Goal: Register for event/course: Sign up to attend an event or enroll in a course

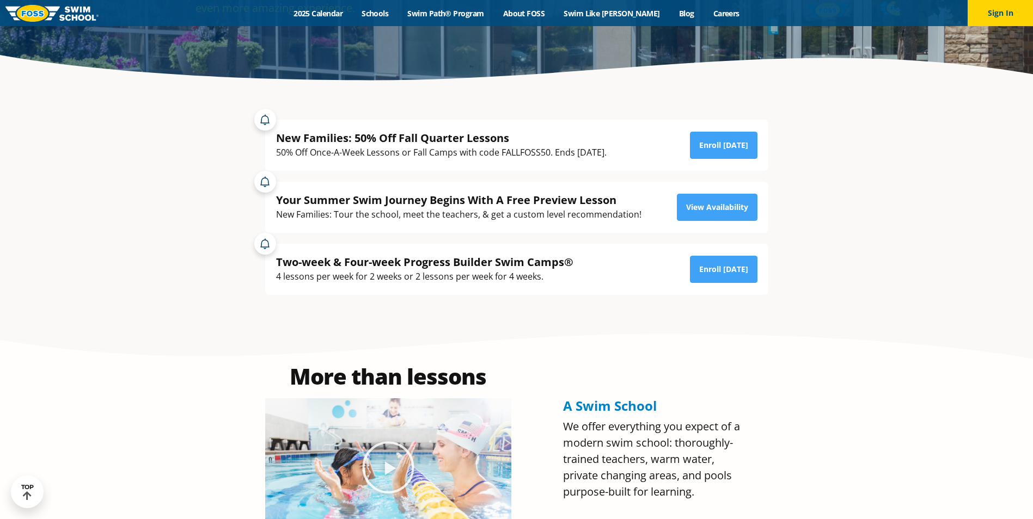
scroll to position [272, 0]
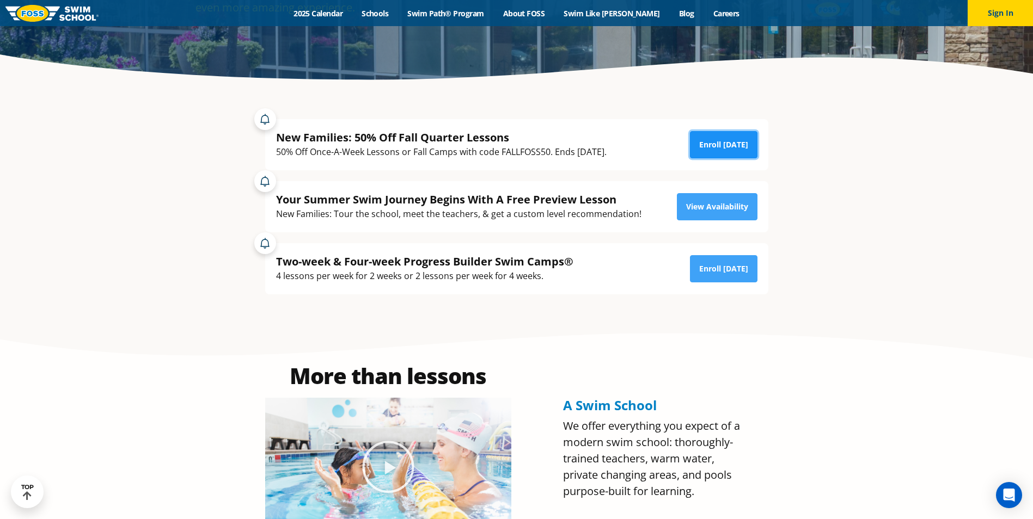
click at [719, 147] on link "Enroll Today" at bounding box center [724, 144] width 68 height 27
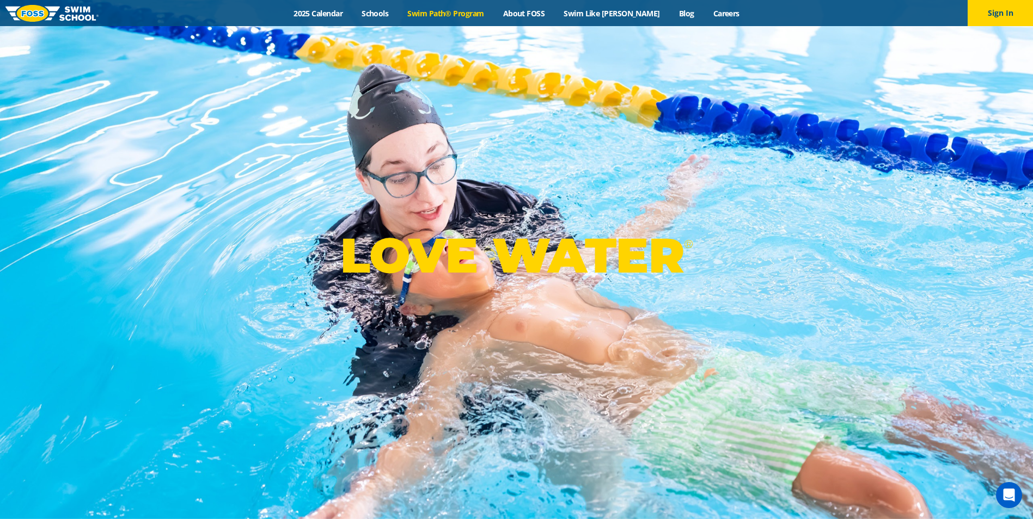
click at [472, 14] on link "Swim Path® Program" at bounding box center [445, 13] width 95 height 10
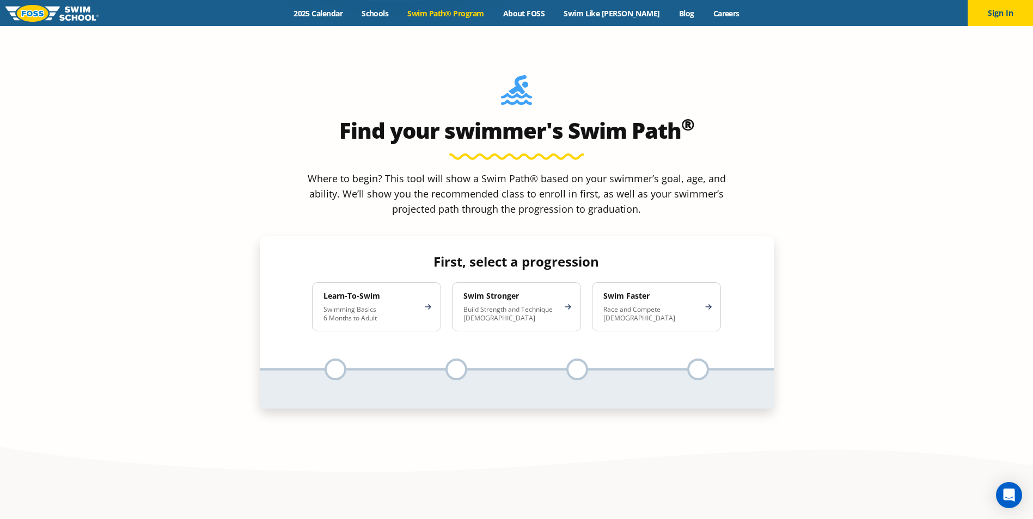
scroll to position [1034, 0]
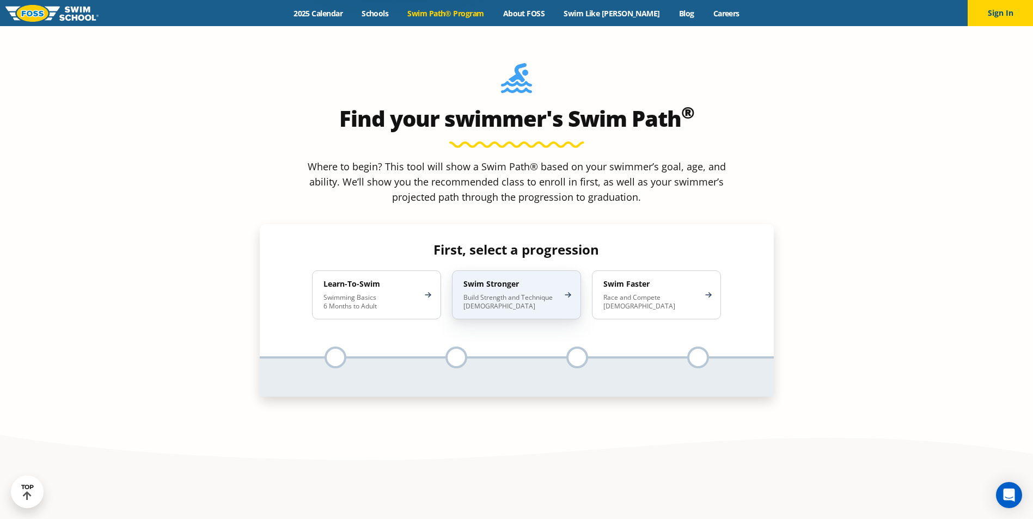
click at [513, 293] on p "Build Strength and Technique 5-13 Years Old" at bounding box center [510, 301] width 95 height 17
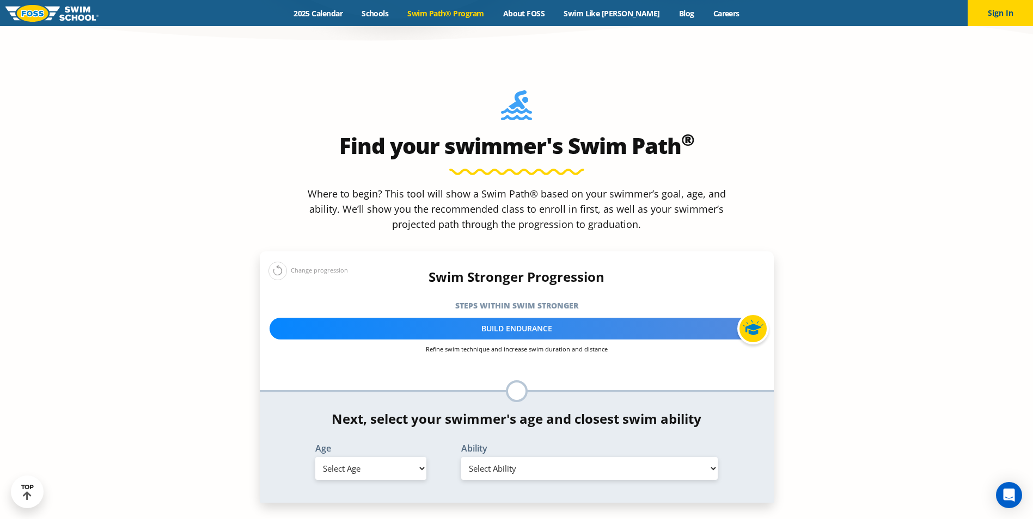
scroll to position [980, 0]
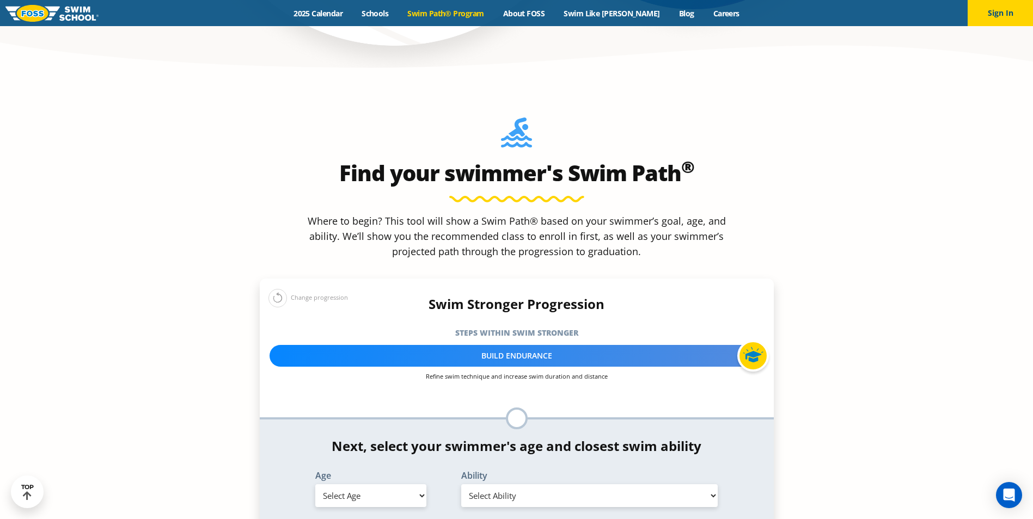
click at [416, 485] on select "Select Age 6 months - 1 year 1 year 2 years 3 years 4 years 5 years 6 years 7 y…" at bounding box center [370, 496] width 111 height 23
select select "8-years"
click at [315, 485] on select "Select Age 6 months - 1 year 1 year 2 years 3 years 4 years 5 years 6 years 7 y…" at bounding box center [370, 496] width 111 height 23
click at [709, 485] on select "Select Ability First in-water experience When in the water, reliant on a life j…" at bounding box center [589, 496] width 257 height 23
select select "8-years-swims-front-crawl-and-backstroke-for-25-ft-with-a-flip-from-stomach-to-…"
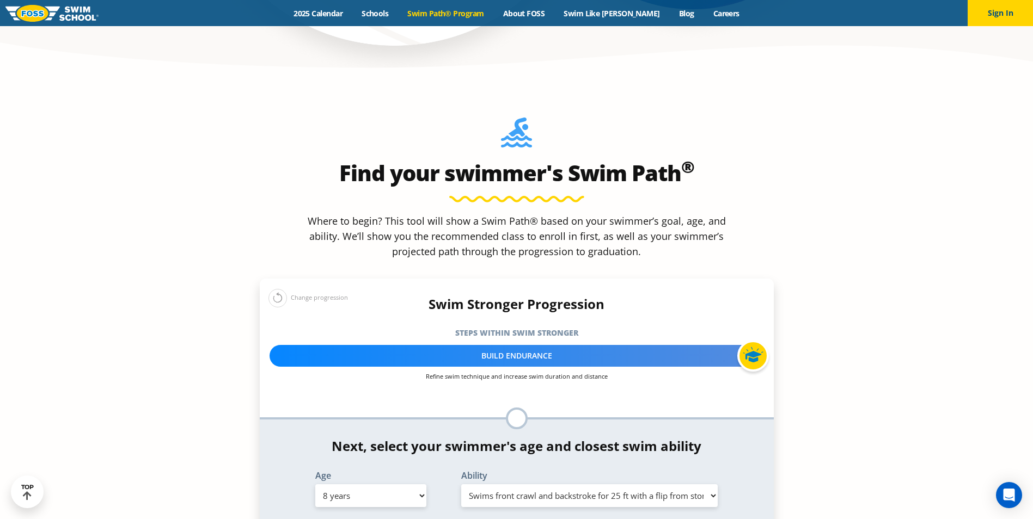
click at [461, 485] on select "Select Ability First in-water experience When in the water, reliant on a life j…" at bounding box center [589, 496] width 257 height 23
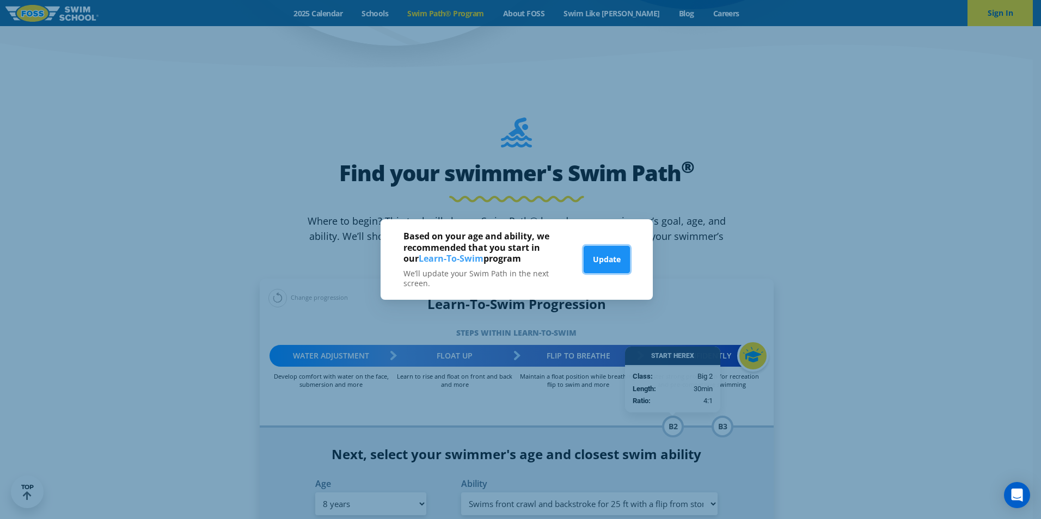
click at [602, 259] on button "Update" at bounding box center [607, 259] width 46 height 27
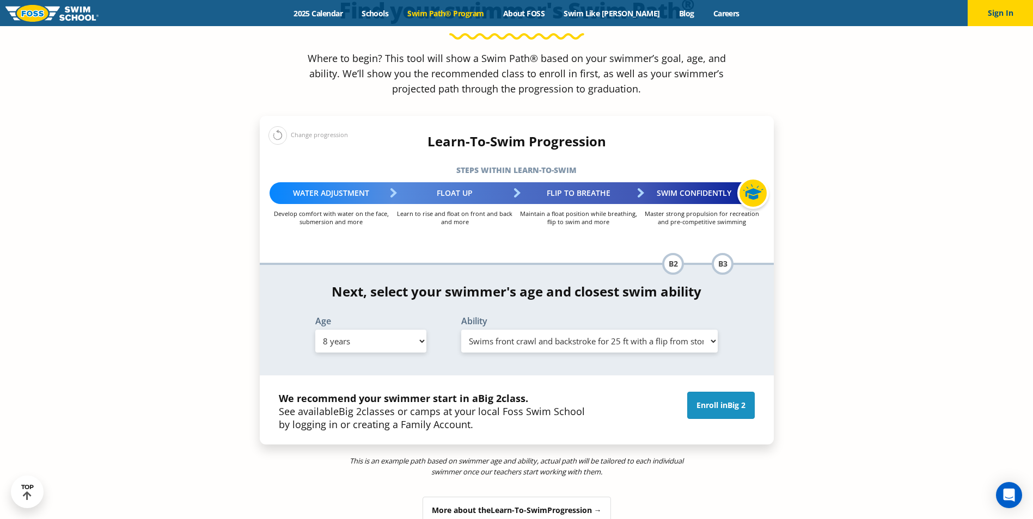
scroll to position [1143, 0]
click at [713, 391] on link "Enroll in Big 2" at bounding box center [721, 404] width 68 height 27
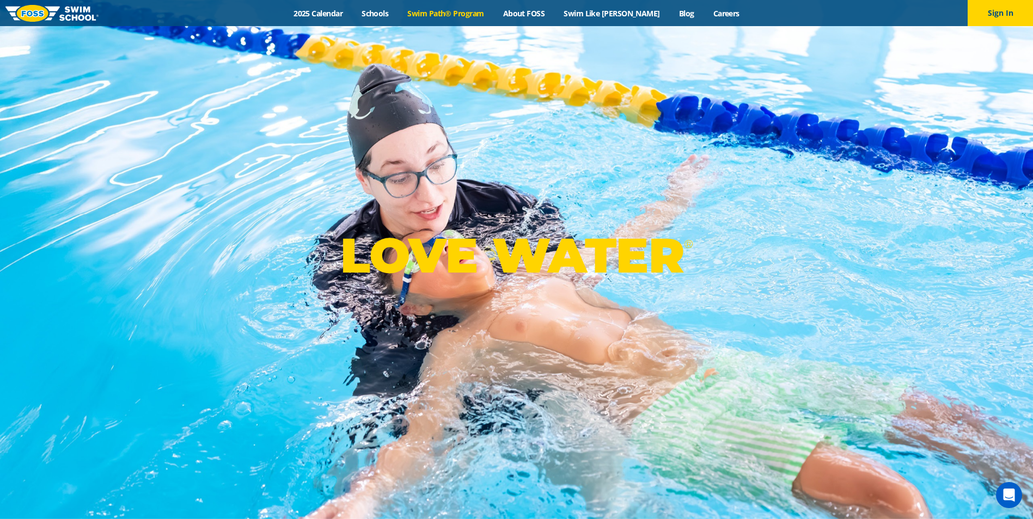
click at [459, 14] on link "Swim Path® Program" at bounding box center [445, 13] width 95 height 10
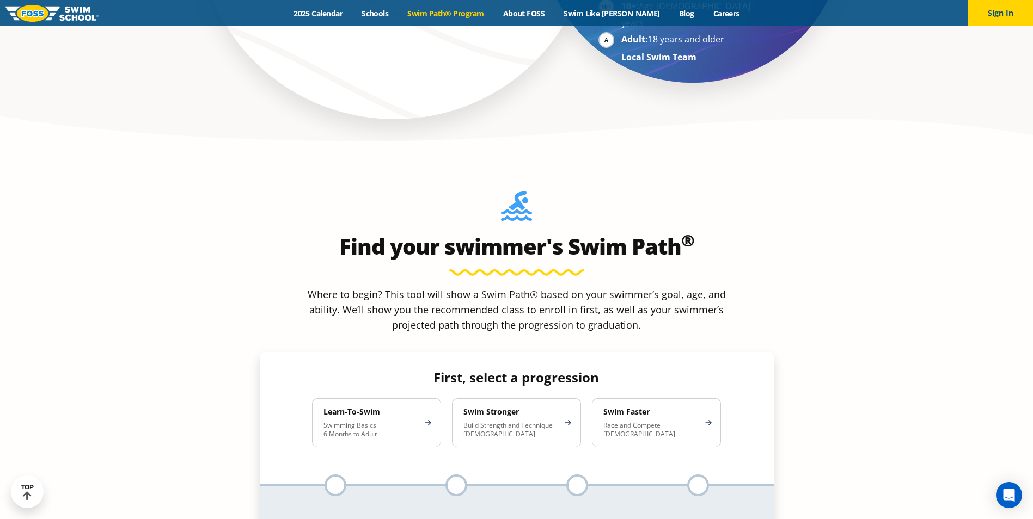
scroll to position [926, 0]
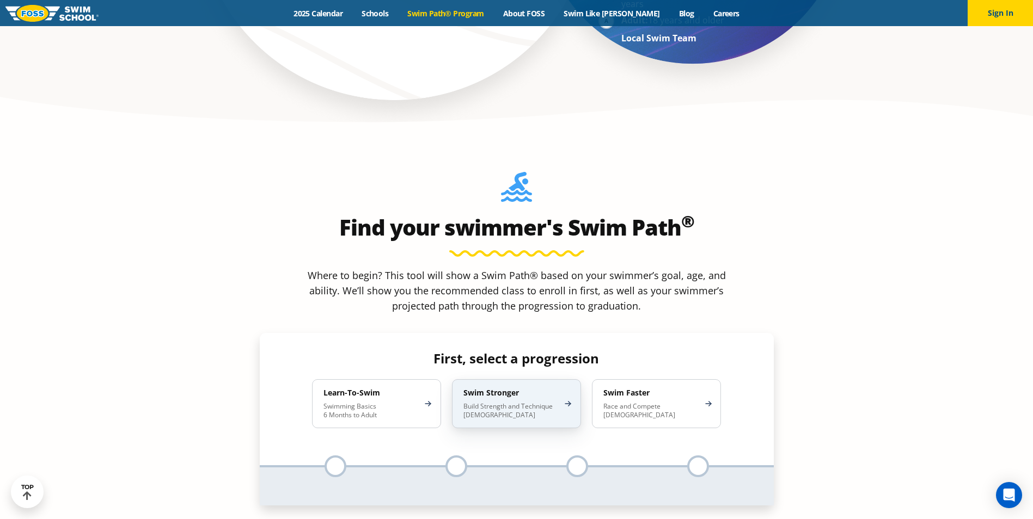
click at [518, 402] on p "Build Strength and Technique 5-13 Years Old" at bounding box center [510, 410] width 95 height 17
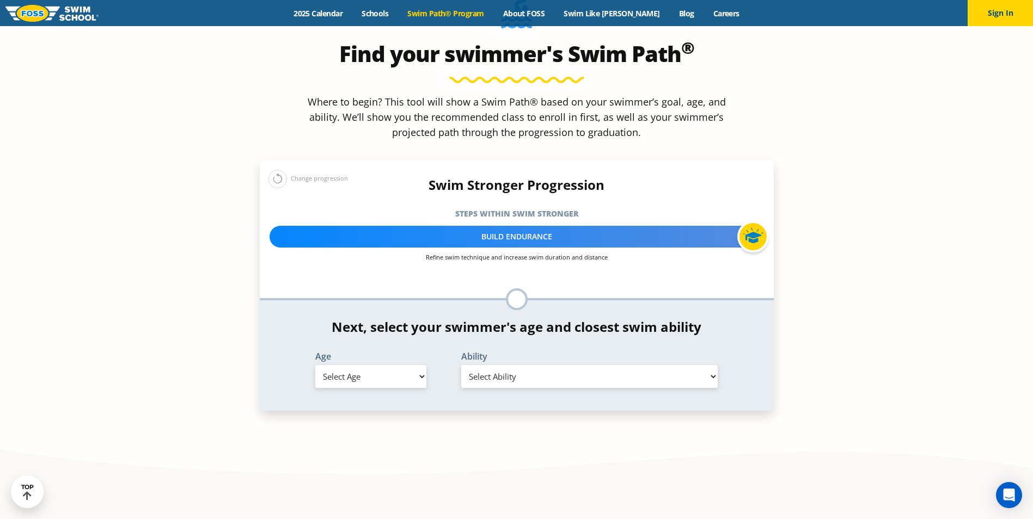
scroll to position [1143, 0]
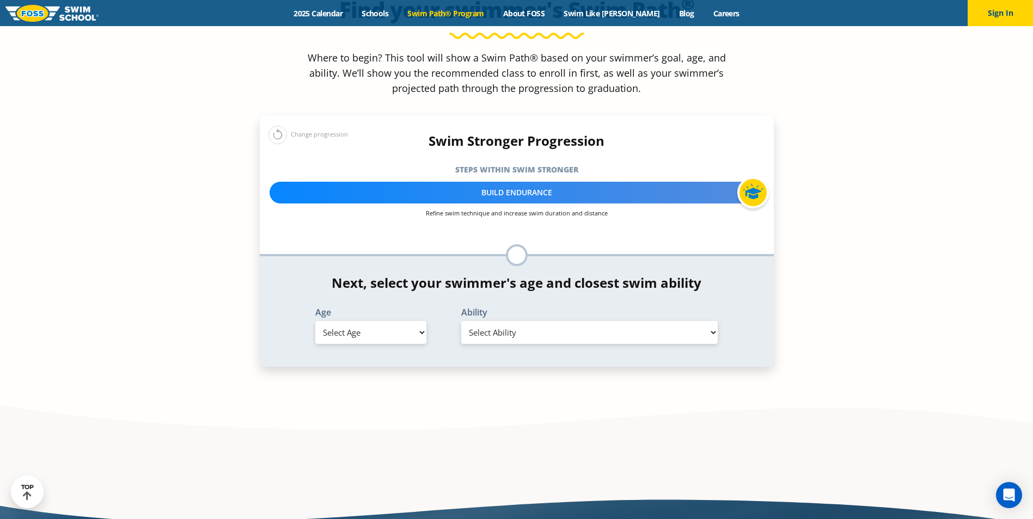
click at [421, 321] on select "Select Age 6 months - 1 year 1 year 2 years 3 years 4 years 5 years 6 years 7 y…" at bounding box center [370, 332] width 111 height 23
select select "8-years"
click at [315, 321] on select "Select Age 6 months - 1 year 1 year 2 years 3 years 4 years 5 years 6 years 7 y…" at bounding box center [370, 332] width 111 height 23
click at [707, 321] on select "Select Ability First in-water experience When in the water, reliant on a life j…" at bounding box center [589, 332] width 257 height 23
select select "8-years-swims-front-crawl-and-backstroke-for-25-ft-with-a-flip-from-stomach-to-…"
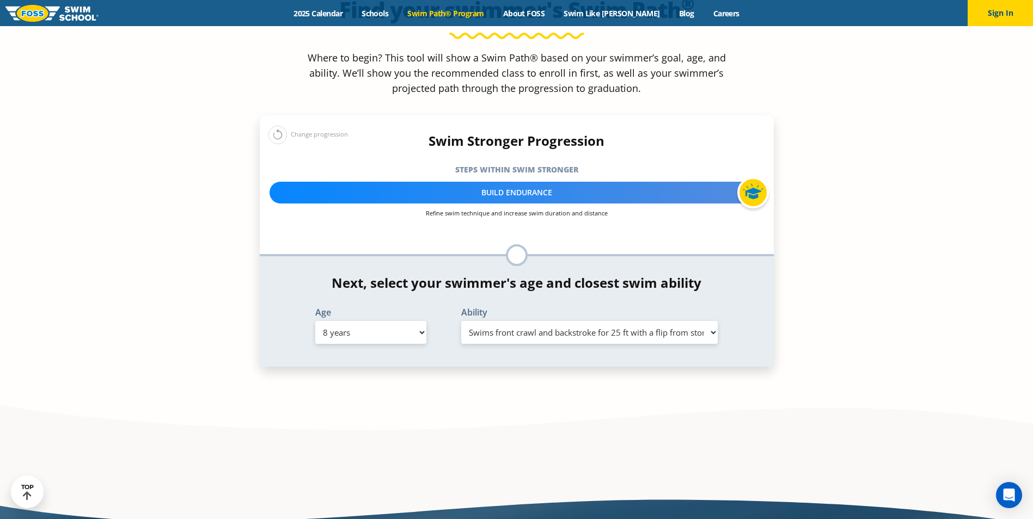
click at [461, 321] on select "Select Ability First in-water experience When in the water, reliant on a life j…" at bounding box center [589, 332] width 257 height 23
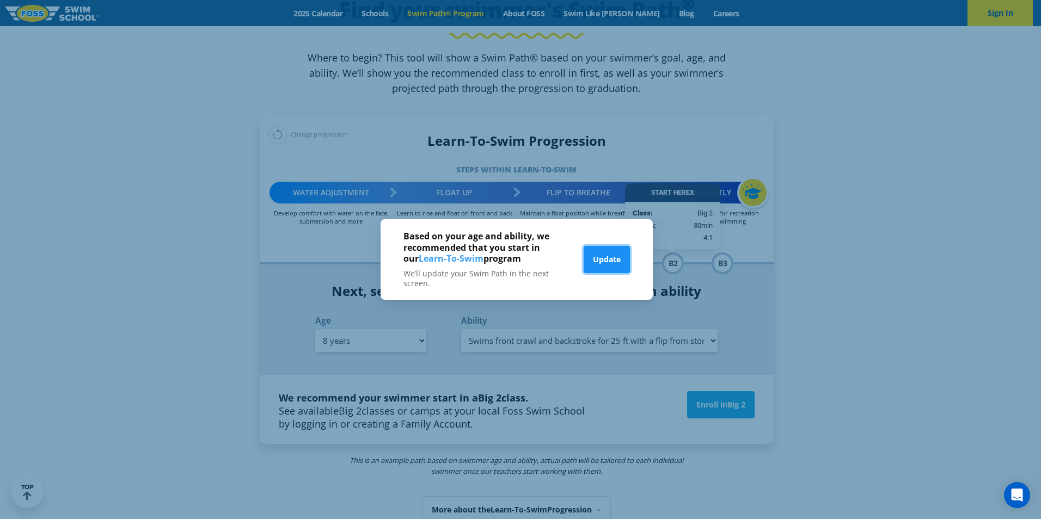
click at [604, 258] on button "Update" at bounding box center [607, 259] width 46 height 27
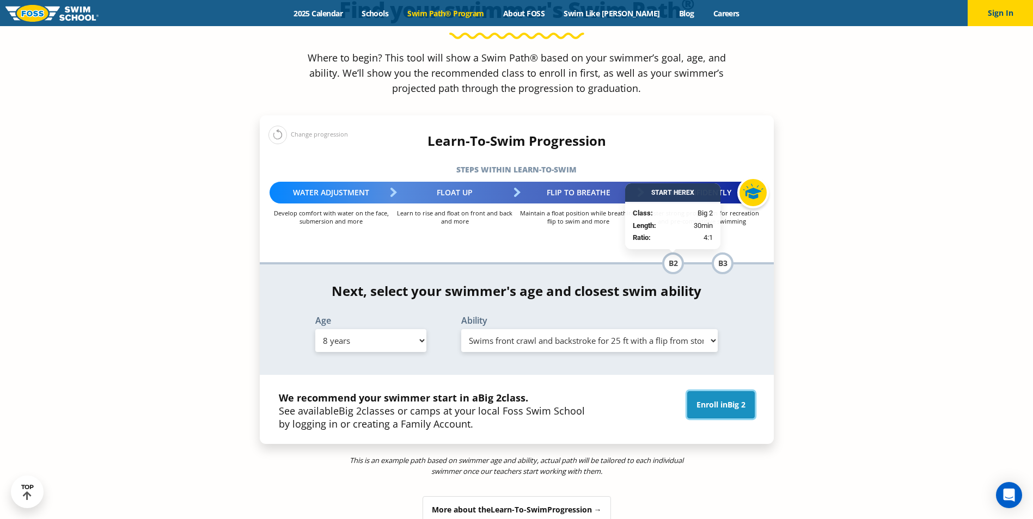
click at [738, 400] on span "Big 2" at bounding box center [736, 405] width 18 height 10
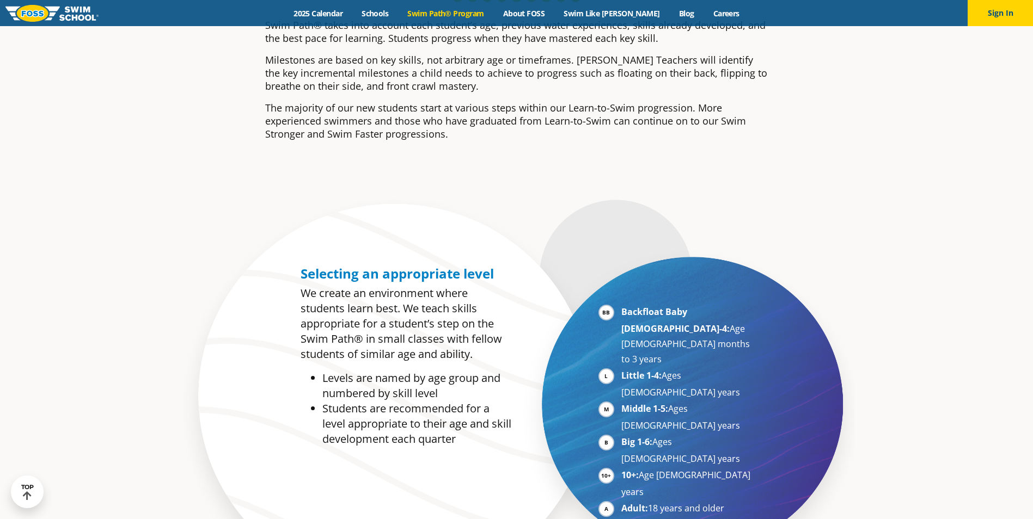
scroll to position [436, 0]
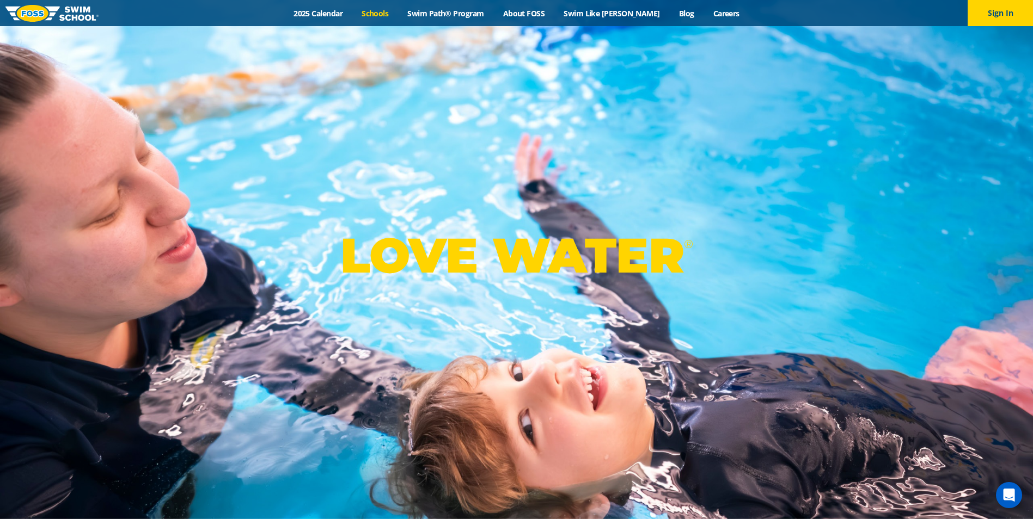
click at [398, 16] on link "Schools" at bounding box center [375, 13] width 46 height 10
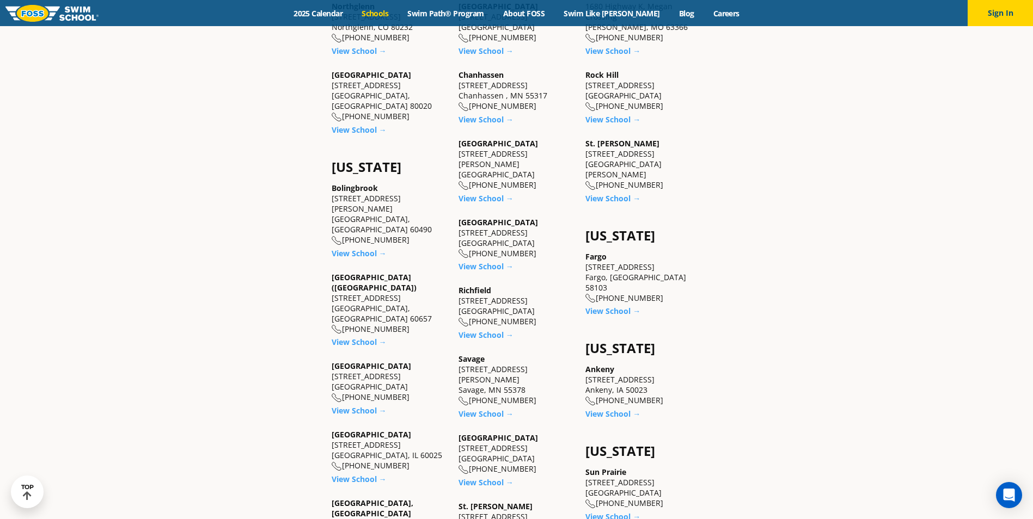
scroll to position [599, 0]
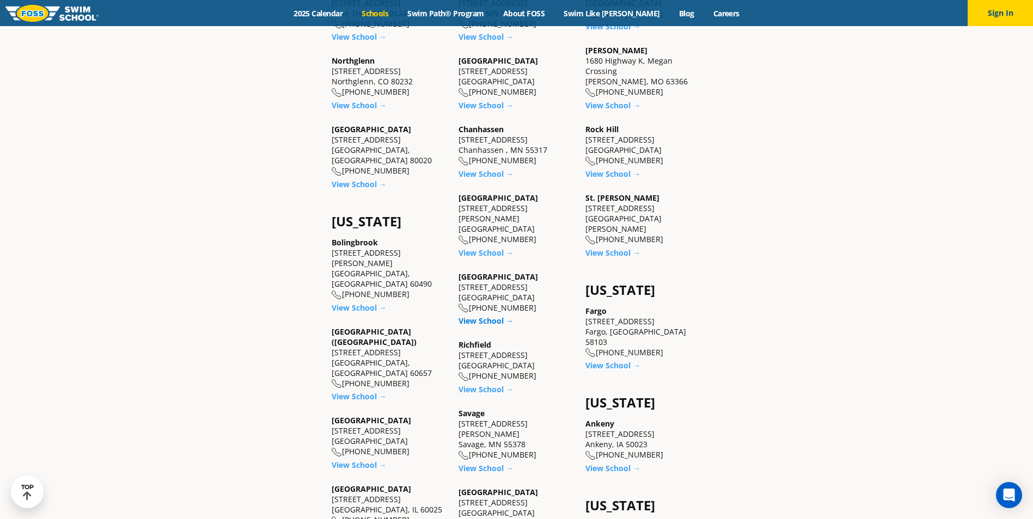
click at [486, 316] on link "View School →" at bounding box center [485, 321] width 55 height 10
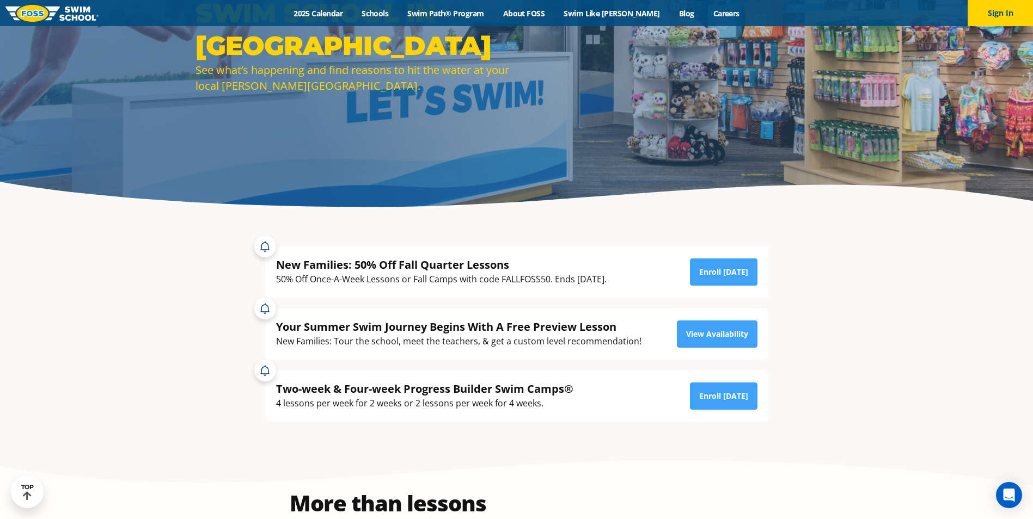
scroll to position [163, 0]
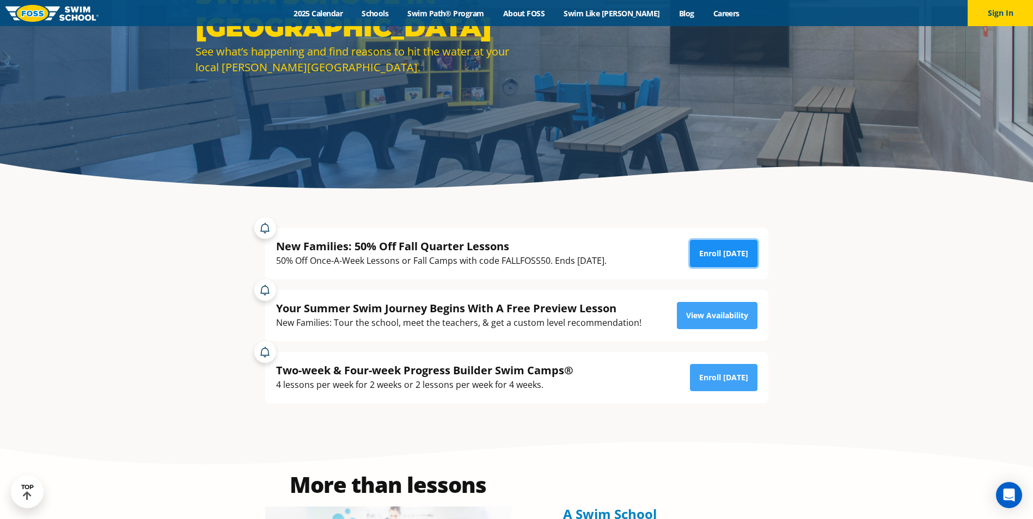
click at [740, 258] on link "Enroll Today" at bounding box center [724, 253] width 68 height 27
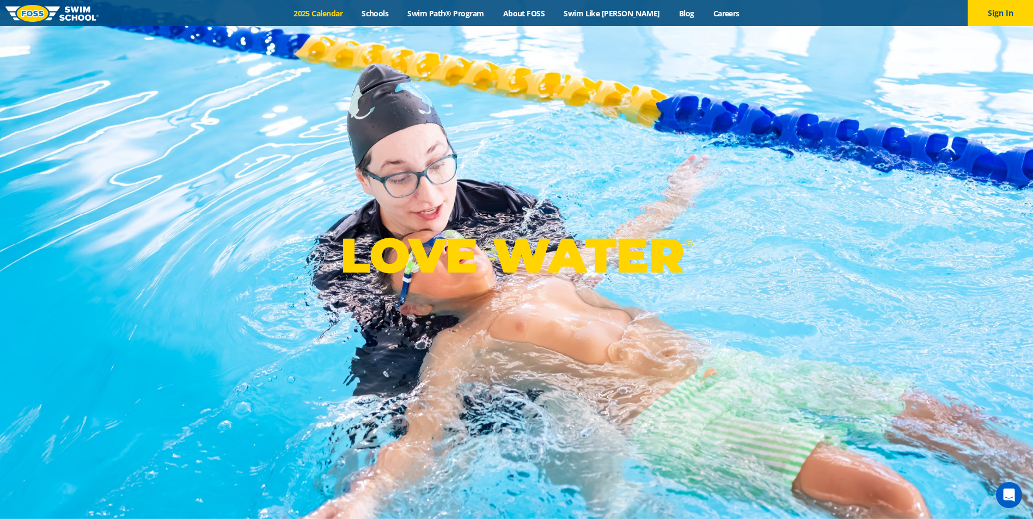
click at [350, 15] on link "2025 Calendar" at bounding box center [318, 13] width 68 height 10
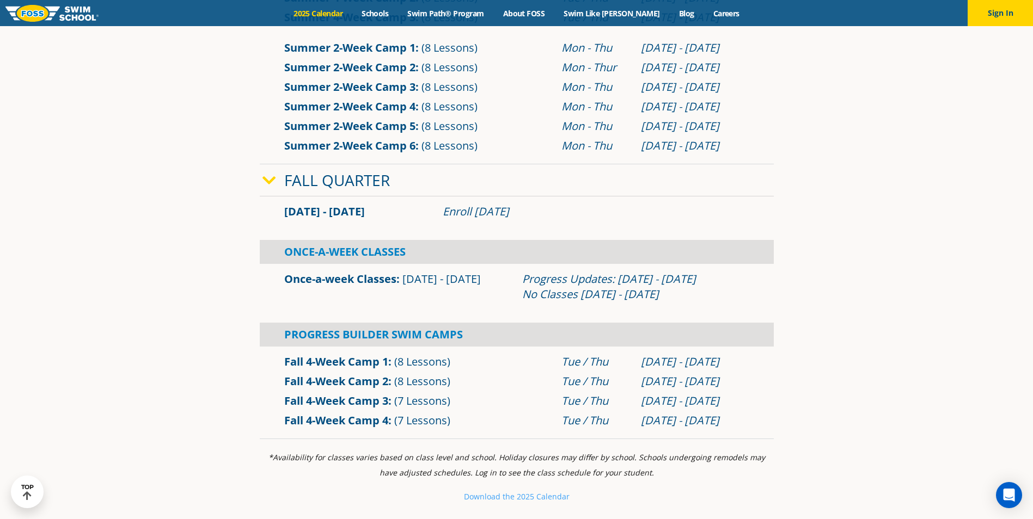
scroll to position [708, 0]
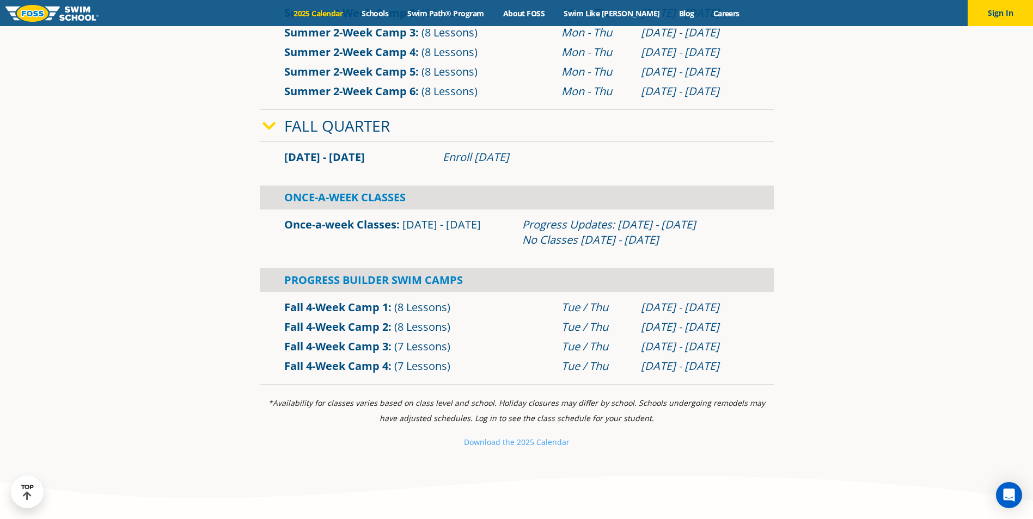
click at [486, 160] on div "Enroll [DATE]" at bounding box center [596, 157] width 307 height 15
click at [382, 194] on div "Once-A-Week Classes" at bounding box center [517, 198] width 514 height 24
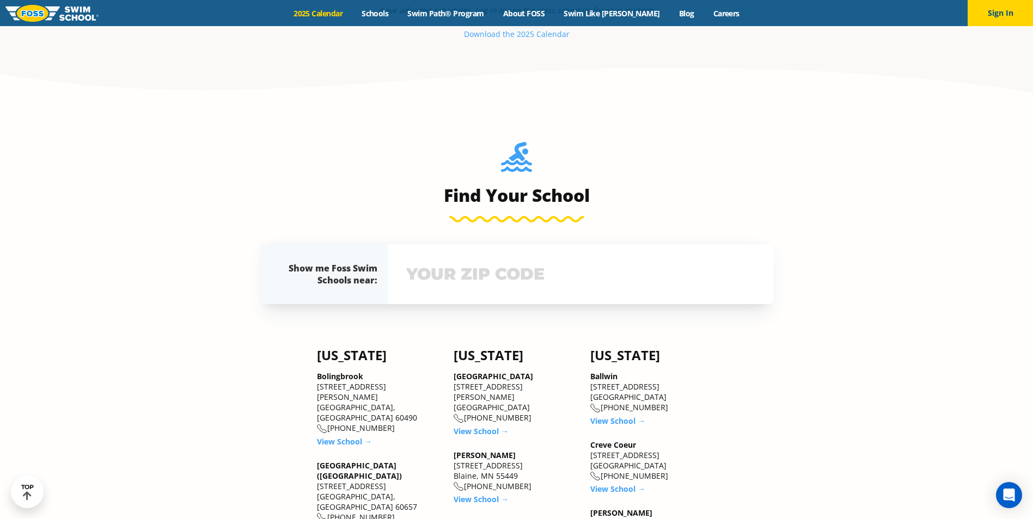
scroll to position [1198, 0]
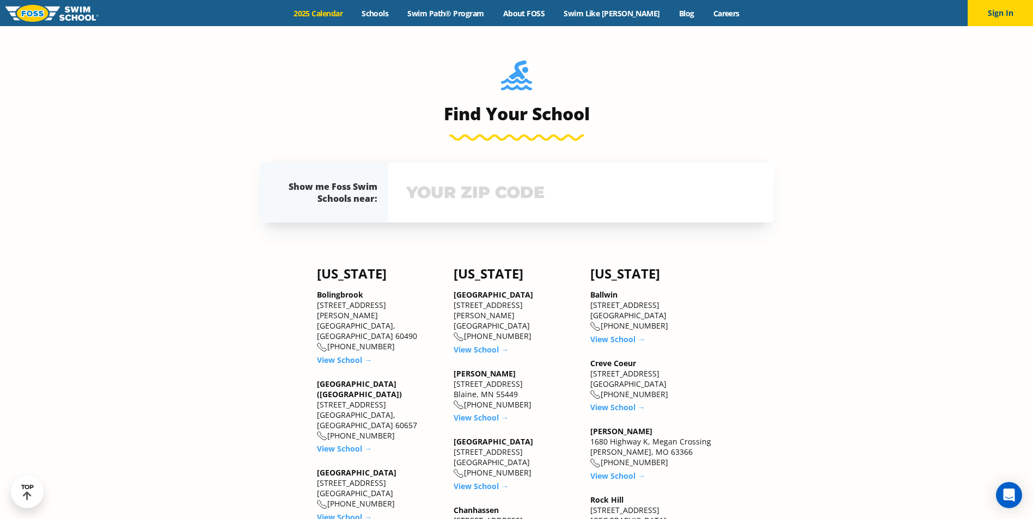
click at [449, 188] on input "text" at bounding box center [580, 193] width 355 height 32
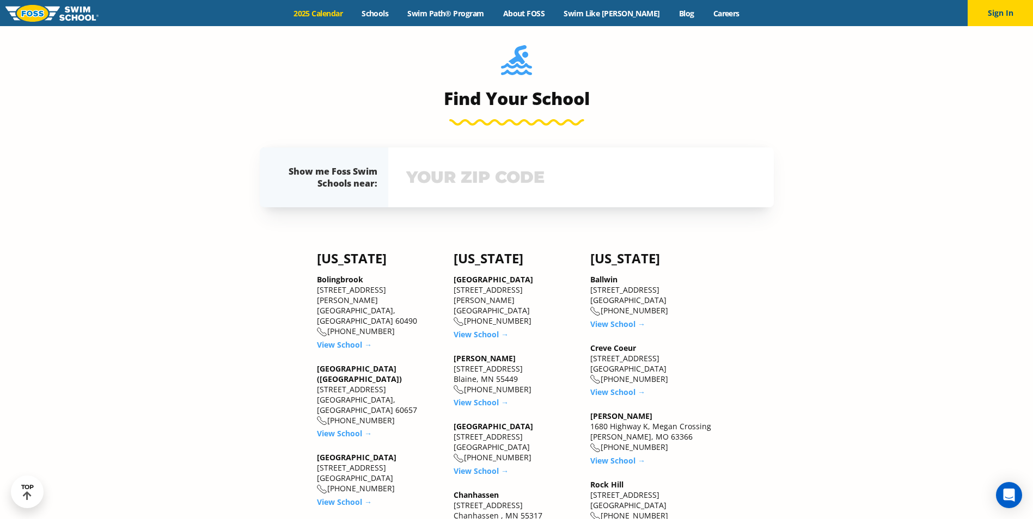
scroll to position [1306, 0]
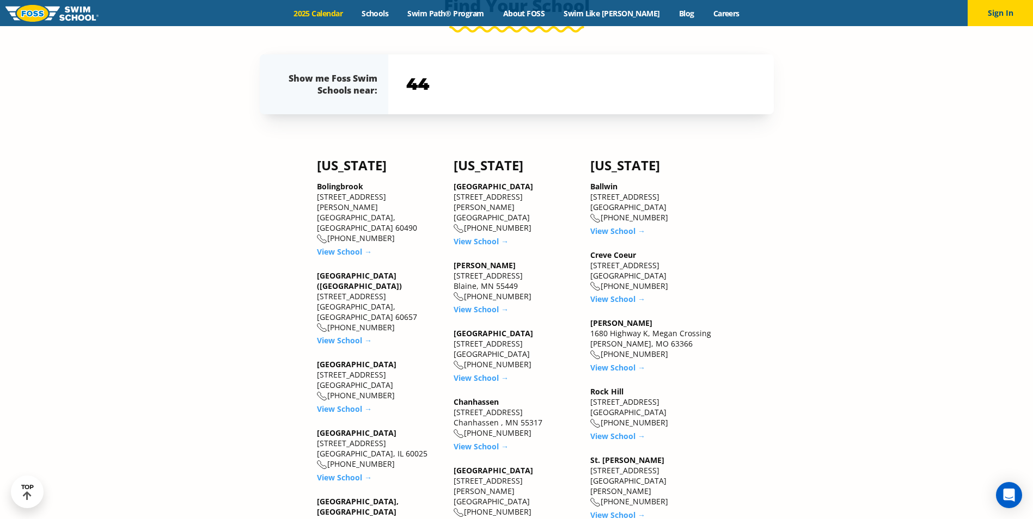
type input "4"
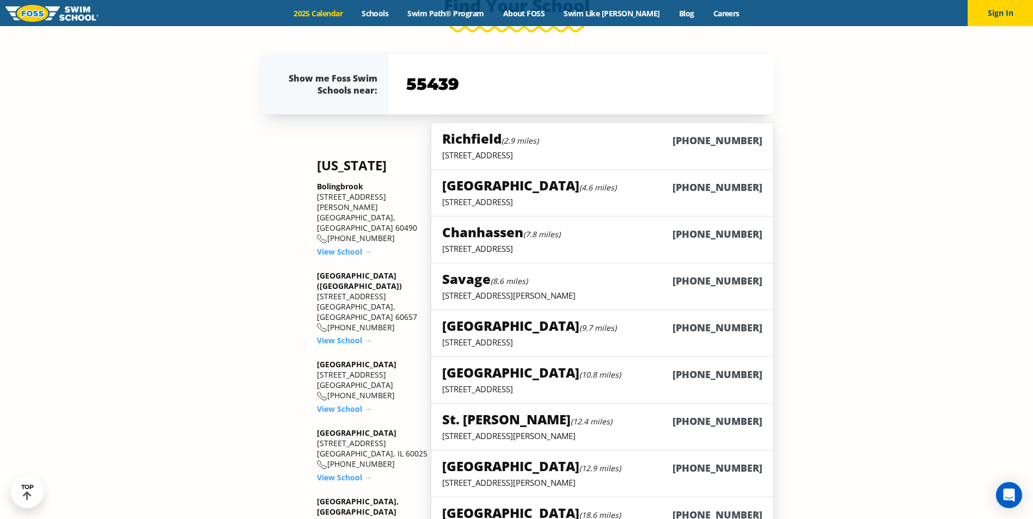
type input "55439"
click at [585, 145] on div "Richfield (2.9 miles) (952) 592-3677" at bounding box center [602, 140] width 320 height 20
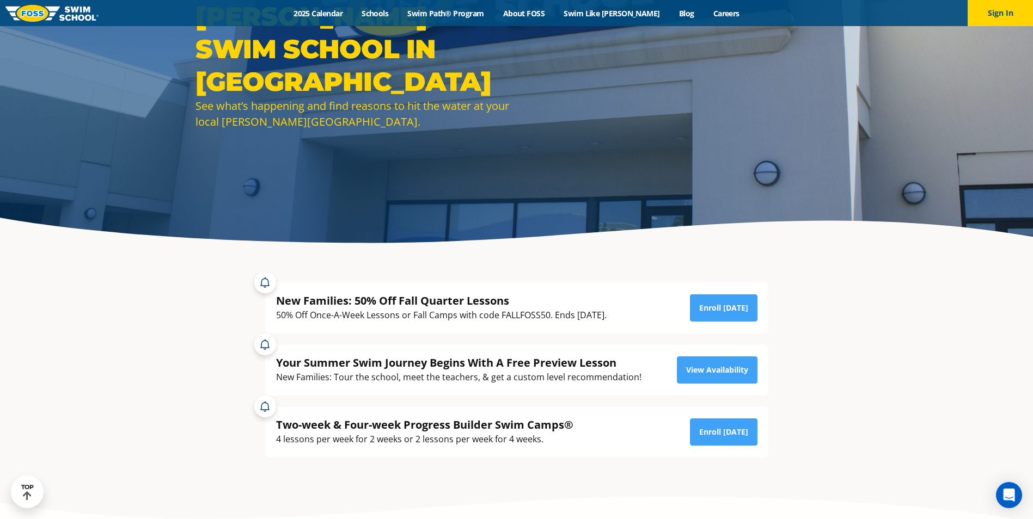
scroll to position [163, 0]
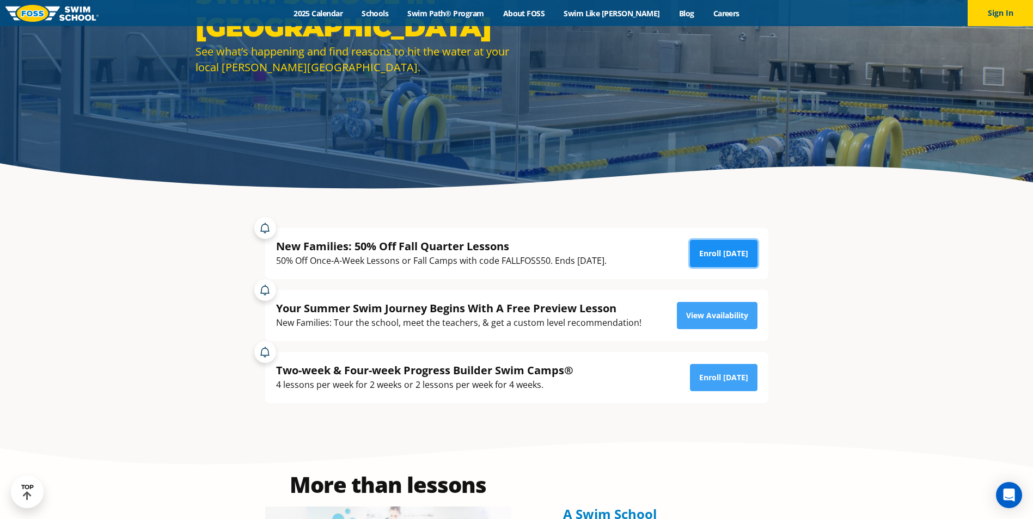
click at [722, 251] on link "Enroll [DATE]" at bounding box center [724, 253] width 68 height 27
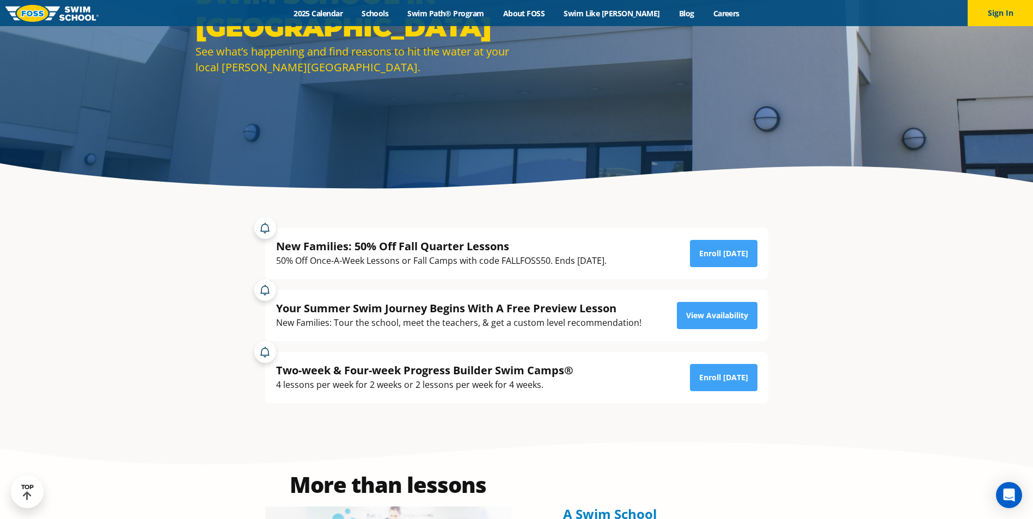
click at [410, 246] on div "New Families: 50% Off Fall Quarter Lessons" at bounding box center [441, 246] width 330 height 15
click at [717, 252] on link "Enroll [DATE]" at bounding box center [724, 253] width 68 height 27
